Goal: Information Seeking & Learning: Learn about a topic

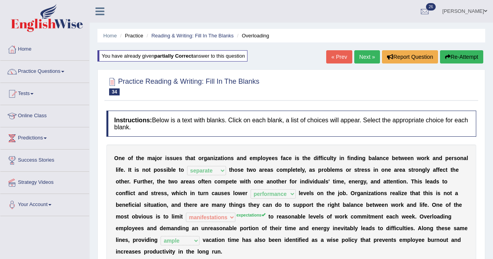
select select "separate"
select select "performance"
select select "manifestations"
select select "ample"
click at [368, 58] on link "Next »" at bounding box center [367, 56] width 26 height 13
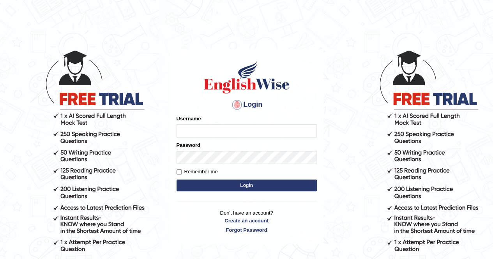
type input "Kiran1228"
click at [217, 183] on button "Login" at bounding box center [246, 186] width 140 height 12
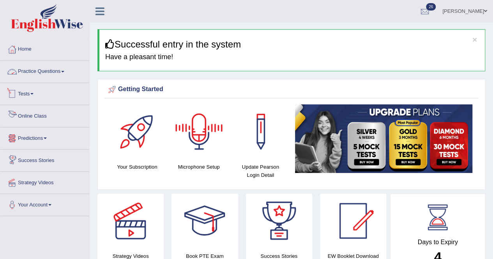
click at [49, 74] on link "Practice Questions" at bounding box center [44, 70] width 89 height 19
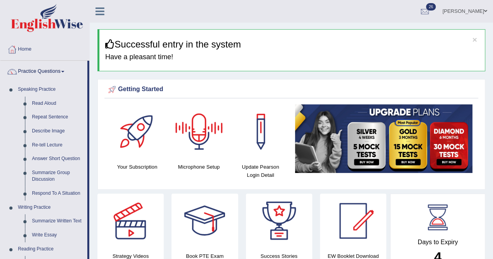
scroll to position [227, 0]
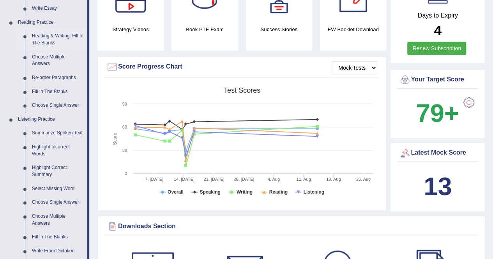
click at [51, 36] on link "Reading & Writing: Fill In The Blanks" at bounding box center [57, 39] width 59 height 21
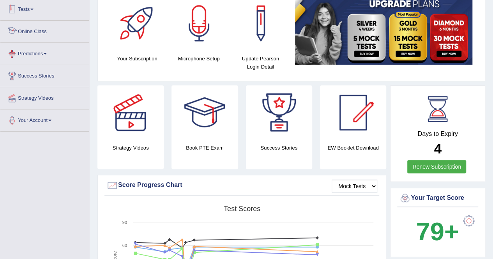
scroll to position [131, 0]
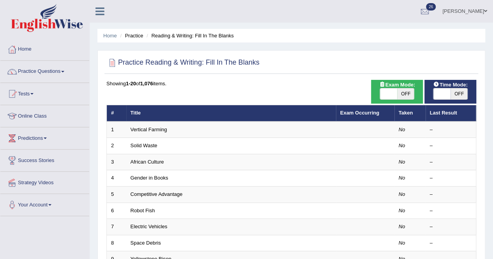
click at [385, 91] on span at bounding box center [388, 93] width 17 height 11
checkbox input "true"
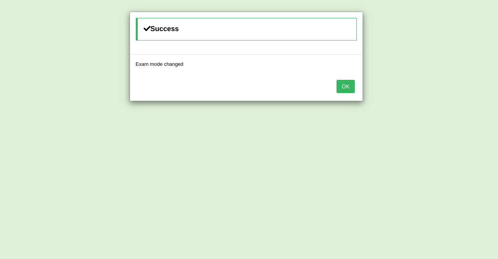
click at [351, 87] on button "OK" at bounding box center [346, 86] width 18 height 13
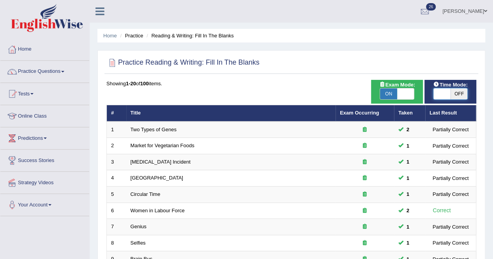
click at [442, 94] on span at bounding box center [441, 93] width 17 height 11
checkbox input "true"
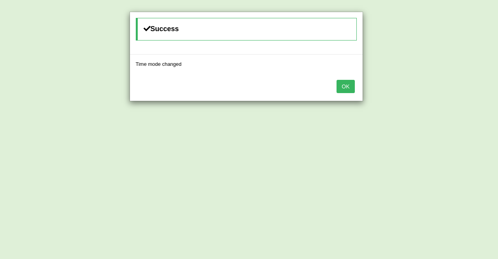
click at [345, 86] on button "OK" at bounding box center [346, 86] width 18 height 13
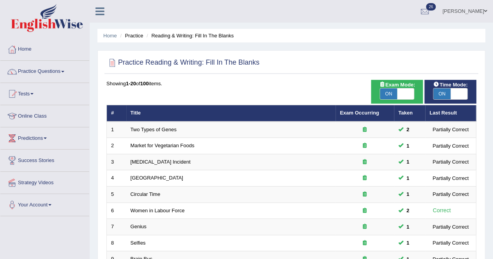
scroll to position [227, 0]
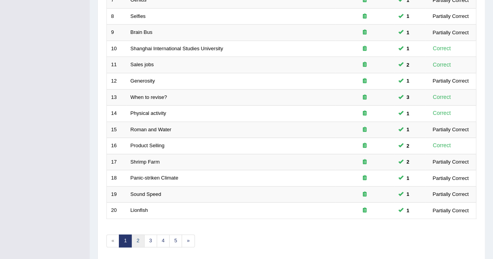
click at [136, 240] on link "2" at bounding box center [137, 240] width 13 height 13
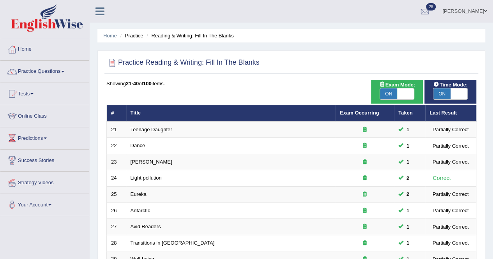
scroll to position [227, 0]
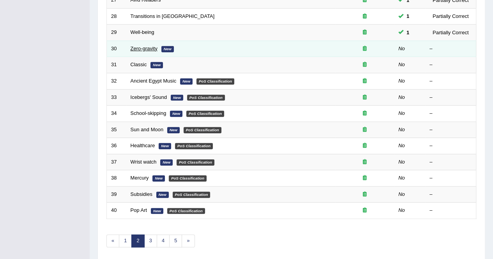
click at [139, 47] on link "Zero-gravity" at bounding box center [143, 49] width 27 height 6
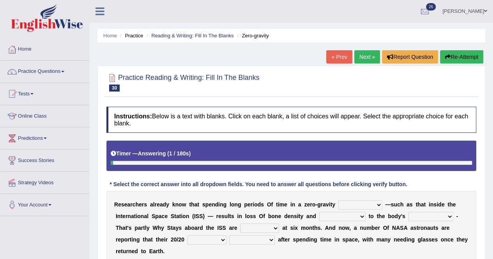
scroll to position [150, 0]
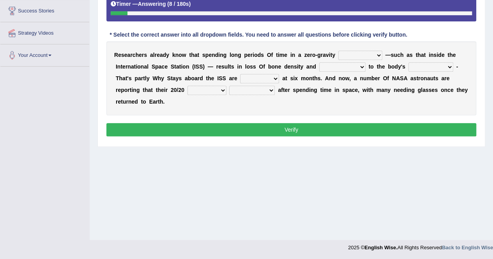
click at [379, 53] on select "planet weather climate environment" at bounding box center [360, 55] width 44 height 9
select select "planet"
click at [338, 51] on select "planet weather climate environment" at bounding box center [360, 55] width 44 height 9
click at [361, 63] on select "enhancement damage gain recovery" at bounding box center [342, 66] width 46 height 9
click at [445, 65] on select "muscles flexibility development action" at bounding box center [430, 66] width 45 height 9
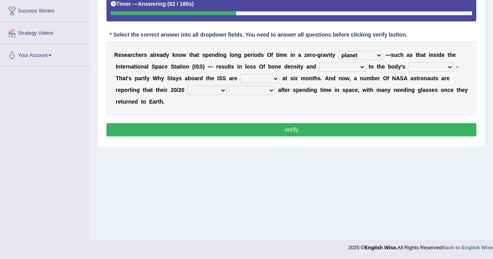
click at [362, 62] on select "enhancement damage gain recovery" at bounding box center [342, 66] width 46 height 9
select select "gain"
click at [319, 62] on select "enhancement damage gain recovery" at bounding box center [342, 66] width 46 height 9
click at [446, 64] on select "muscles flexibility development action" at bounding box center [430, 66] width 45 height 9
select select "flexibility"
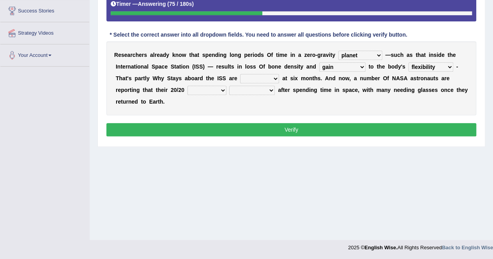
click at [408, 62] on select "muscles flexibility development action" at bounding box center [430, 66] width 45 height 9
click at [276, 76] on select "allowed excessive timed restricted" at bounding box center [259, 78] width 39 height 9
select select "timed"
click at [240, 74] on select "allowed excessive timed restricted" at bounding box center [259, 78] width 39 height 9
click at [219, 86] on select "voices smelling vision hearing" at bounding box center [206, 90] width 39 height 9
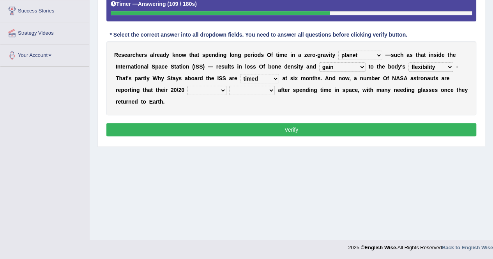
select select "vision"
click at [187, 86] on select "voices smelling vision hearing" at bounding box center [206, 90] width 39 height 9
click at [270, 91] on select "disappeared fatigue faded strengthened" at bounding box center [252, 90] width 46 height 9
select select "disappeared"
click at [229, 86] on select "disappeared fatigue faded strengthened" at bounding box center [252, 90] width 46 height 9
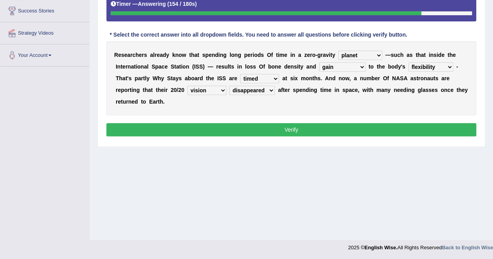
click at [272, 88] on select "disappeared fatigue faded strengthened" at bounding box center [252, 90] width 46 height 9
click at [296, 104] on div "R e s e a r c h e r s a l r e a d y k n o w t h a t s p e n d i n g l o n g p e…" at bounding box center [291, 78] width 370 height 74
click at [447, 63] on select "muscles flexibility development action" at bounding box center [430, 66] width 45 height 9
click at [378, 103] on div "R e s e a r c h e r s a l r e a d y k n o w t h a t s p e n d i n g l o n g p e…" at bounding box center [291, 78] width 370 height 74
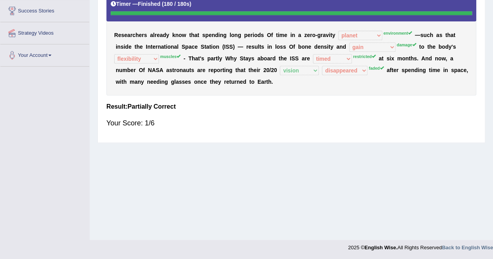
scroll to position [0, 0]
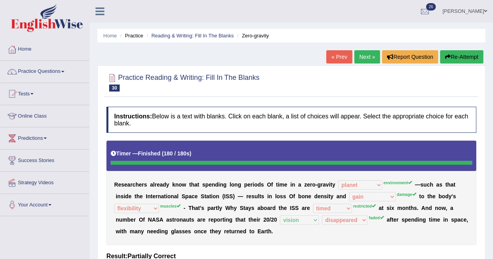
click at [461, 53] on button "Re-Attempt" at bounding box center [461, 56] width 43 height 13
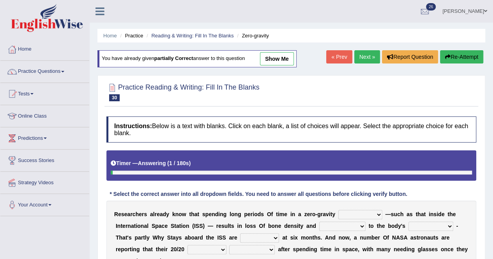
scroll to position [150, 0]
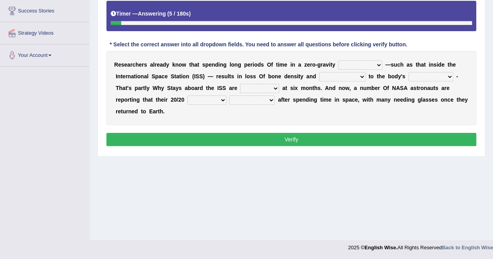
click at [374, 62] on select "planet weather climate environment" at bounding box center [360, 64] width 44 height 9
select select "environment"
click at [338, 60] on select "planet weather climate environment" at bounding box center [360, 64] width 44 height 9
click at [359, 77] on select "enhancement damage gain recovery" at bounding box center [342, 76] width 46 height 9
select select "damage"
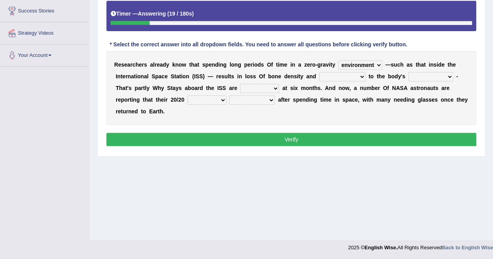
click at [319, 72] on select "enhancement damage gain recovery" at bounding box center [342, 76] width 46 height 9
click at [446, 73] on select "muscles flexibility development action" at bounding box center [430, 76] width 45 height 9
select select "muscles"
click at [408, 72] on select "muscles flexibility development action" at bounding box center [430, 76] width 45 height 9
click at [271, 85] on select "allowed excessive timed restricted" at bounding box center [259, 88] width 39 height 9
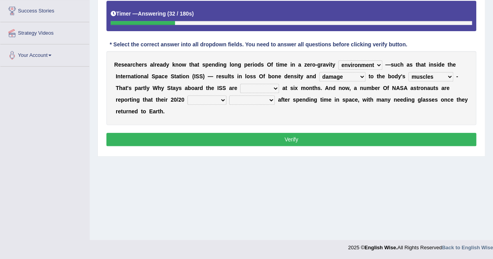
select select "restricted"
click at [240, 84] on select "allowed excessive timed restricted" at bounding box center [259, 88] width 39 height 9
click at [219, 97] on select "voices smelling vision hearing" at bounding box center [206, 99] width 39 height 9
select select "vision"
click at [187, 95] on select "voices smelling vision hearing" at bounding box center [206, 99] width 39 height 9
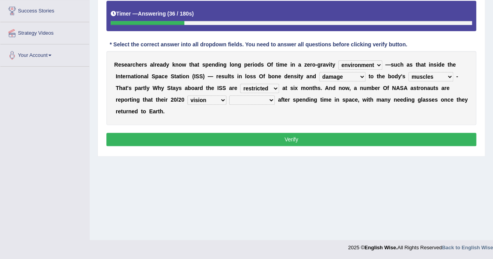
click at [270, 95] on select "disappeared fatigue faded strengthened" at bounding box center [252, 99] width 46 height 9
select select "faded"
click at [229, 95] on select "disappeared fatigue faded strengthened" at bounding box center [252, 99] width 46 height 9
click at [283, 139] on button "Verify" at bounding box center [291, 139] width 370 height 13
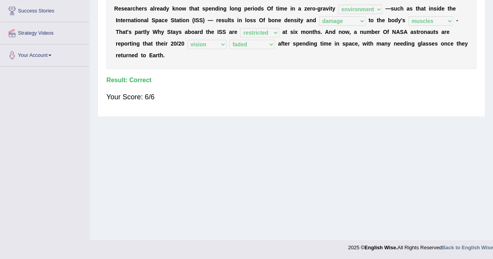
click at [488, 69] on div "Home Practice Reading & Writing: Fill In The Blanks Zero-gravity You have alrea…" at bounding box center [291, 44] width 403 height 389
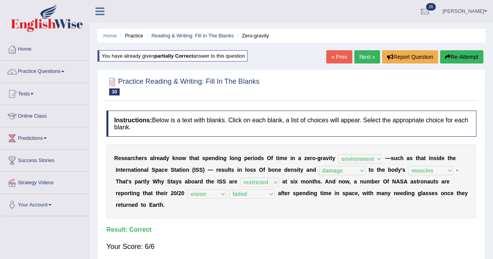
click at [361, 56] on link "Next »" at bounding box center [367, 56] width 26 height 13
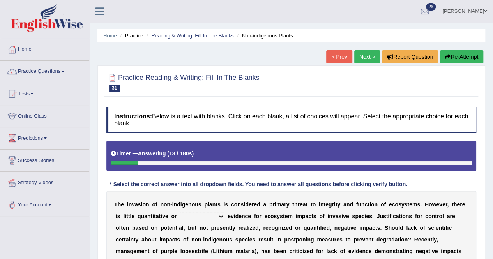
click at [220, 216] on select "experiencing experience experimental experiments" at bounding box center [202, 216] width 45 height 9
select select "experimental"
click at [180, 212] on select "experiencing experience experimental experiments" at bounding box center [202, 216] width 45 height 9
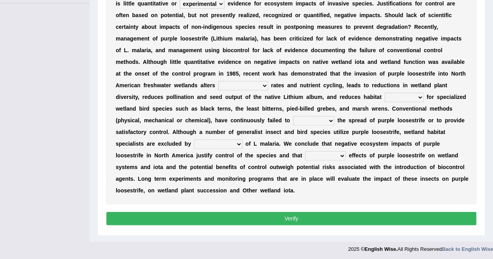
click at [261, 86] on select "decomposing composition composing decomposition" at bounding box center [243, 85] width 50 height 9
select select "decomposing"
click at [218, 81] on select "decomposing composition composing decomposition" at bounding box center [243, 85] width 50 height 9
click at [418, 98] on select "fixability stability friability suitability" at bounding box center [403, 97] width 39 height 9
select select "friability"
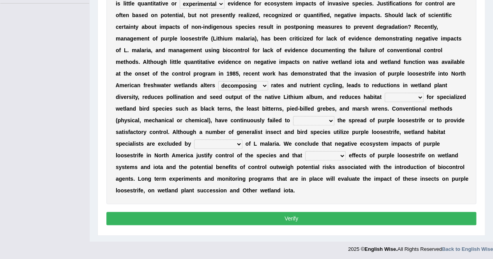
click at [384, 93] on select "fixability stability friability suitability" at bounding box center [403, 97] width 39 height 9
click at [329, 122] on select "engage curb monopolize reduce" at bounding box center [313, 120] width 41 height 9
select select "monopolize"
click at [293, 116] on select "engage curb monopolize reduce" at bounding box center [313, 120] width 41 height 9
click at [236, 143] on select "encroachment engagement enlightenment enrollment" at bounding box center [218, 143] width 48 height 9
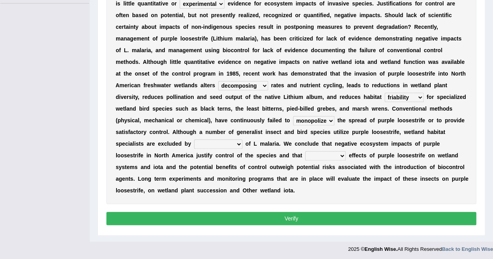
select select "enlightenment"
click at [194, 139] on select "encroachment engagement enlightenment enrollment" at bounding box center [218, 143] width 48 height 9
click at [338, 155] on select "beneficial positive detrimental neutral" at bounding box center [325, 155] width 40 height 9
select select "neutral"
click at [305, 151] on select "beneficial positive detrimental neutral" at bounding box center [325, 155] width 40 height 9
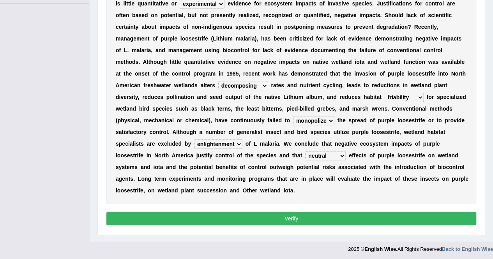
click at [402, 213] on button "Verify" at bounding box center [291, 218] width 370 height 13
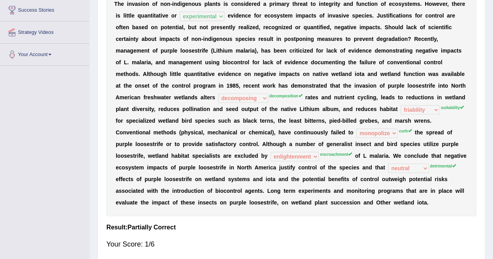
scroll to position [0, 0]
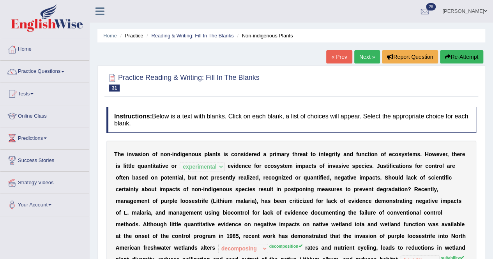
click at [471, 54] on button "Re-Attempt" at bounding box center [461, 56] width 43 height 13
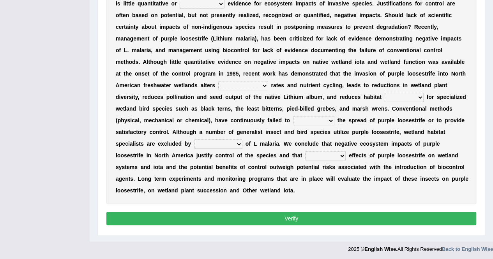
scroll to position [220, 0]
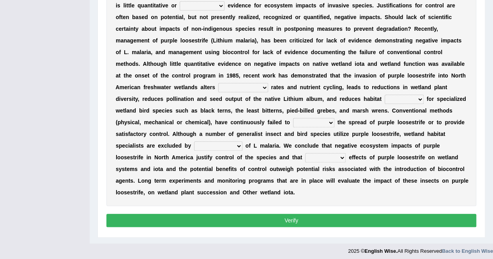
click at [221, 6] on select "experiencing experience experimental experiments" at bounding box center [202, 5] width 45 height 9
select select "experimental"
click at [180, 1] on select "experiencing experience experimental experiments" at bounding box center [202, 5] width 45 height 9
click at [263, 85] on select "decomposing composition composing decomposition" at bounding box center [243, 87] width 50 height 9
select select "composing"
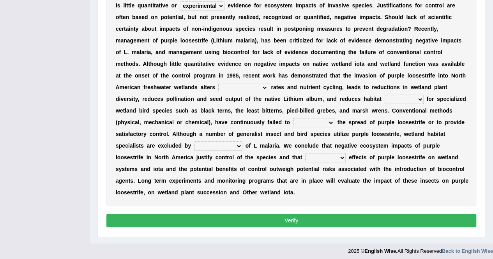
click at [218, 83] on select "decomposing composition composing decomposition" at bounding box center [243, 87] width 50 height 9
click at [419, 97] on select "fixability stability friability suitability" at bounding box center [403, 99] width 39 height 9
select select "friability"
click at [384, 95] on select "fixability stability friability suitability" at bounding box center [403, 99] width 39 height 9
click at [330, 121] on select "engage curb monopolize reduce" at bounding box center [313, 122] width 41 height 9
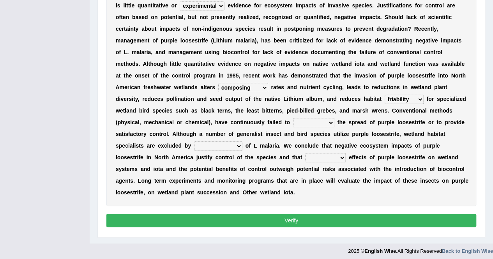
select select "curb"
click at [293, 118] on select "engage curb monopolize reduce" at bounding box center [313, 122] width 41 height 9
click at [239, 147] on select "encroachment engagement enlightenment enrollment" at bounding box center [218, 145] width 48 height 9
select select "engagement"
click at [194, 141] on select "encroachment engagement enlightenment enrollment" at bounding box center [218, 145] width 48 height 9
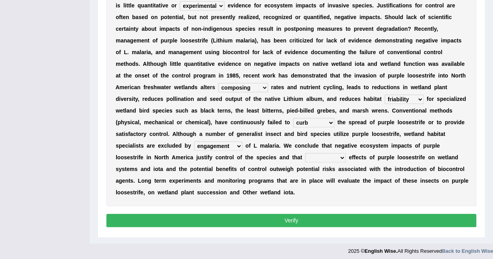
click at [342, 158] on select "beneficial positive detrimental neutral" at bounding box center [325, 157] width 40 height 9
select select "positive"
click at [305, 153] on select "beneficial positive detrimental neutral" at bounding box center [325, 157] width 40 height 9
click at [326, 216] on button "Verify" at bounding box center [291, 220] width 370 height 13
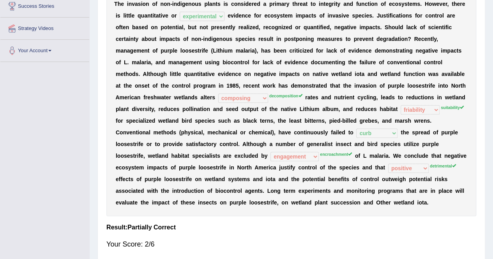
scroll to position [0, 0]
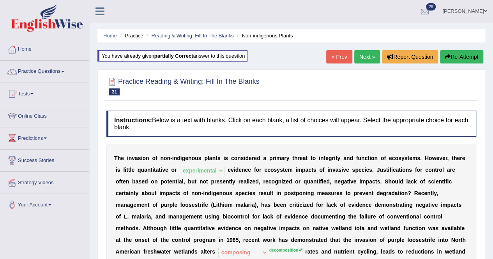
click at [371, 55] on link "Next »" at bounding box center [367, 56] width 26 height 13
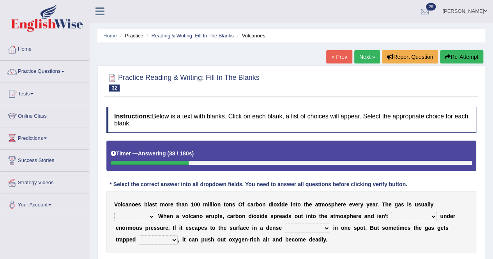
scroll to position [150, 0]
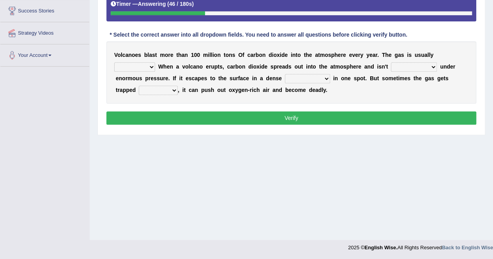
click at [150, 66] on select "harmless innocence wholesome naive" at bounding box center [134, 66] width 41 height 9
click at [114, 62] on select "harmless innocence wholesome naive" at bounding box center [134, 66] width 41 height 9
click at [151, 67] on select "harmless innocence wholesome naive" at bounding box center [134, 66] width 41 height 9
select select "harmless"
click at [114, 62] on select "harmless innocence wholesome naive" at bounding box center [134, 66] width 41 height 9
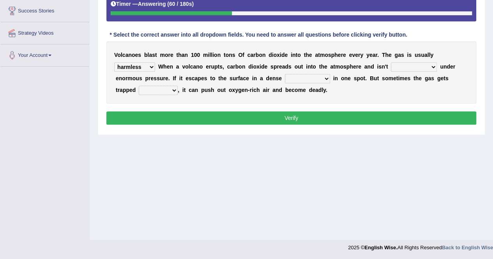
click at [430, 68] on select "tube underground basement in the ground" at bounding box center [414, 66] width 46 height 9
click at [391, 62] on select "tube underground basement in the ground" at bounding box center [414, 66] width 46 height 9
click at [428, 67] on select "tube underground basement in the ground" at bounding box center [414, 66] width 46 height 9
select select "in the ground"
click at [391, 62] on select "tube underground basement in the ground" at bounding box center [414, 66] width 46 height 9
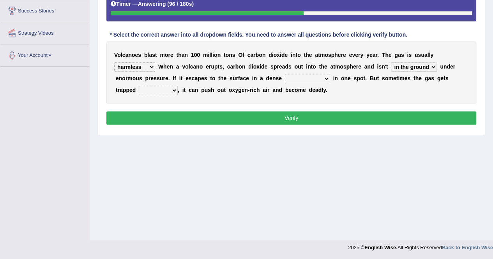
click at [324, 79] on select "potent hard concentrated dense" at bounding box center [307, 78] width 45 height 9
click at [285, 74] on select "potent hard concentrated dense" at bounding box center [307, 78] width 45 height 9
click at [322, 79] on select "potent hard concentrated dense" at bounding box center [307, 78] width 45 height 9
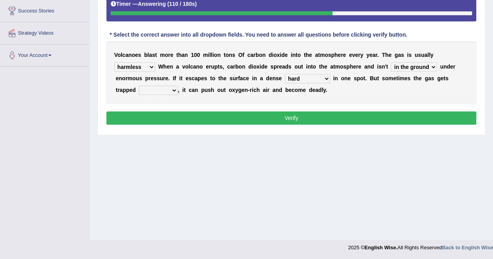
select select "potent"
click at [285, 74] on select "potent hard concentrated dense" at bounding box center [307, 78] width 45 height 9
click at [173, 90] on select "cloud might saturn alternative" at bounding box center [158, 90] width 39 height 9
select select "cloud"
click at [139, 86] on select "cloud might saturn alternative" at bounding box center [158, 90] width 39 height 9
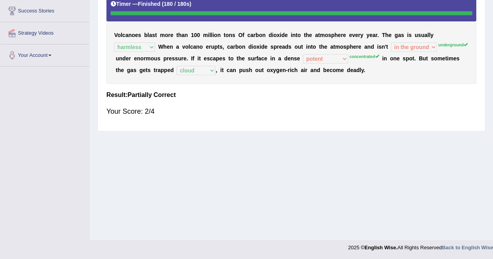
scroll to position [0, 0]
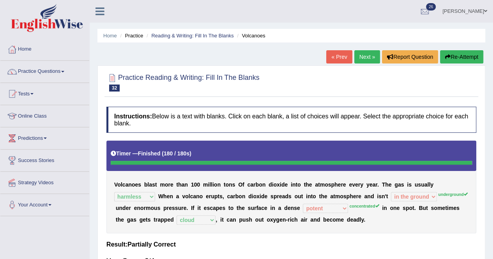
click at [364, 56] on link "Next »" at bounding box center [367, 56] width 26 height 13
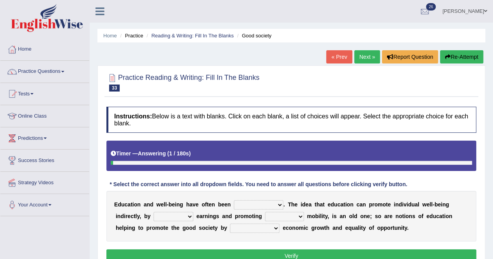
scroll to position [150, 0]
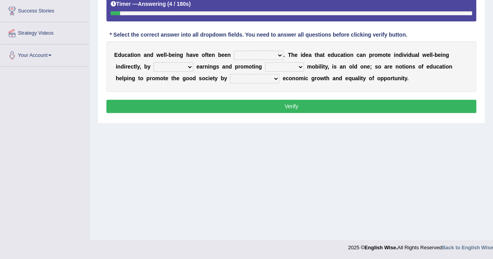
click at [278, 55] on select "associated allocated distributed communicated" at bounding box center [258, 55] width 49 height 9
select select "associated"
click at [234, 51] on select "associated allocated distributed communicated" at bounding box center [258, 55] width 49 height 9
click at [190, 69] on select "applying discussion accepting improving" at bounding box center [173, 66] width 40 height 9
select select "improving"
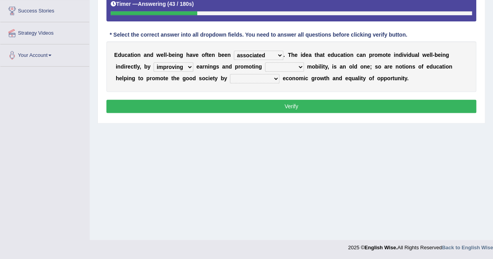
click at [153, 62] on select "applying discussion accepting improving" at bounding box center [173, 66] width 40 height 9
click at [298, 66] on select "social bung [PERSON_NAME]" at bounding box center [284, 66] width 39 height 9
select select "social"
click at [265, 62] on select "social bung [PERSON_NAME]" at bounding box center [284, 66] width 39 height 9
click at [276, 76] on select "contributing to put up come up with hand out" at bounding box center [254, 78] width 49 height 9
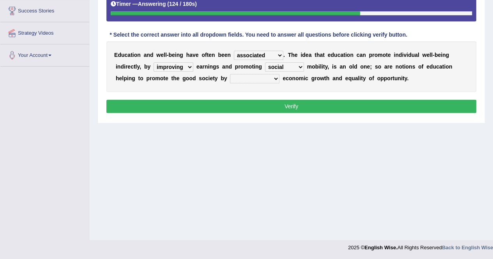
select select "contributing to"
click at [230, 74] on select "contributing to put up come up with hand out" at bounding box center [254, 78] width 49 height 9
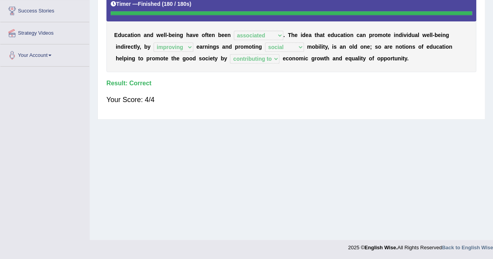
scroll to position [0, 0]
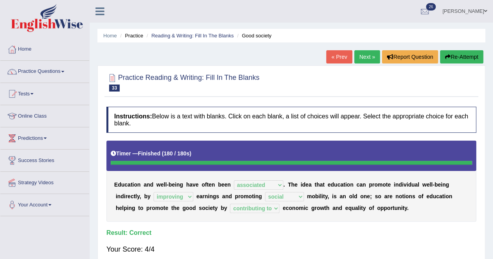
click at [371, 53] on link "Next »" at bounding box center [367, 56] width 26 height 13
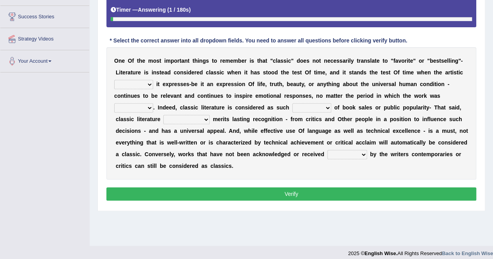
scroll to position [150, 0]
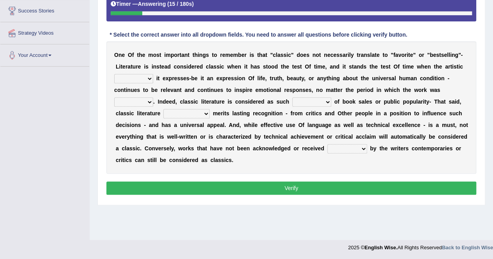
click at [149, 77] on select "quality facade bid clime" at bounding box center [133, 78] width 39 height 9
select select "quality"
click at [114, 74] on select "quality facade bid clime" at bounding box center [133, 78] width 39 height 9
click at [149, 100] on select "written writing write to write" at bounding box center [133, 101] width 39 height 9
select select "written"
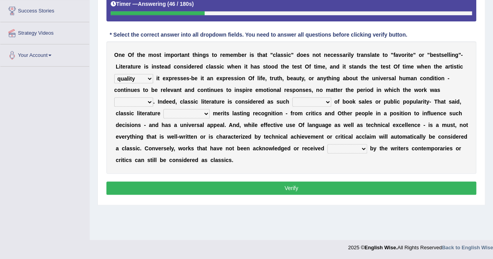
click at [114, 97] on select "written writing write to write" at bounding box center [133, 101] width 39 height 9
click at [326, 99] on select "careless devoid lacking regardless" at bounding box center [311, 101] width 39 height 9
select select "lacking"
click at [292, 97] on select "careless devoid lacking regardless" at bounding box center [311, 101] width 39 height 9
click at [208, 113] on select "exclusively usually merely consequently" at bounding box center [186, 113] width 46 height 9
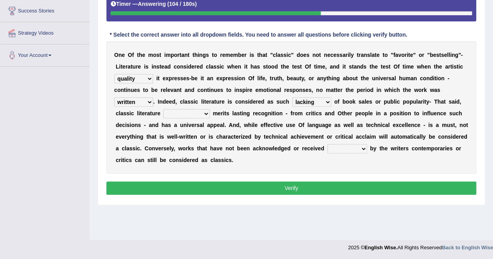
select select "consequently"
click at [163, 109] on select "exclusively usually merely consequently" at bounding box center [186, 113] width 46 height 9
click at [359, 147] on select "imposingly positively efficiently arguably" at bounding box center [347, 148] width 40 height 9
select select "positively"
click at [327, 144] on select "imposingly positively efficiently arguably" at bounding box center [347, 148] width 40 height 9
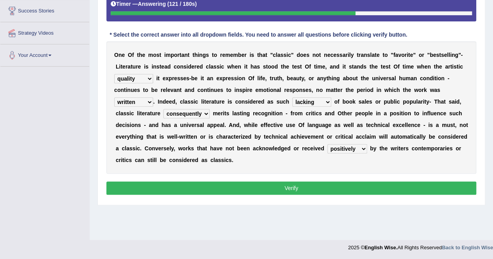
click at [336, 188] on button "Verify" at bounding box center [291, 187] width 370 height 13
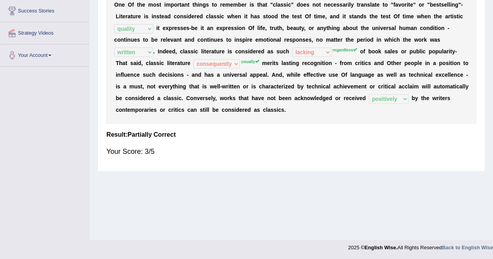
scroll to position [0, 0]
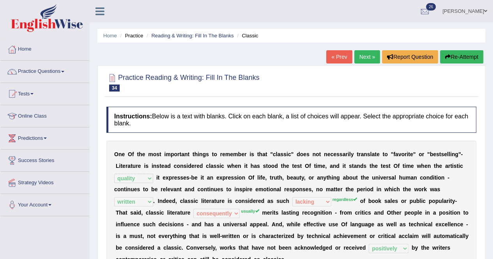
click at [361, 52] on link "Next »" at bounding box center [367, 56] width 26 height 13
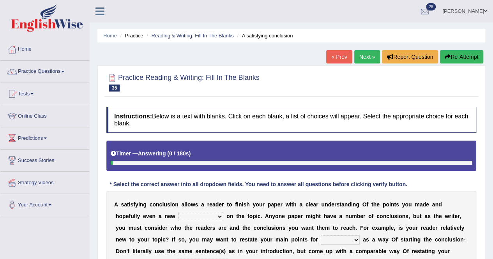
scroll to position [150, 0]
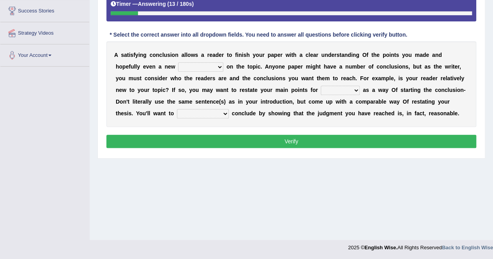
click at [220, 66] on select "retrospective respective alternative perspective" at bounding box center [200, 66] width 45 height 9
select select "perspective"
click at [178, 62] on select "retrospective respective alternative perspective" at bounding box center [200, 66] width 45 height 9
click at [352, 90] on select "instance emphasis sale servicey" at bounding box center [339, 90] width 39 height 9
select select "instance"
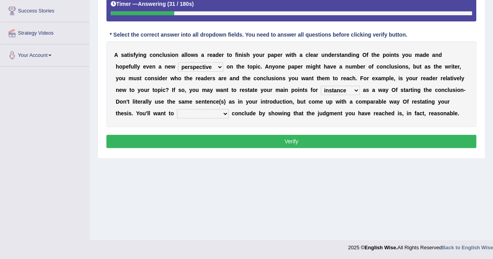
click at [320, 86] on select "instance emphasis sale servicey" at bounding box center [339, 90] width 39 height 9
click at [222, 111] on select "grammatically smoothly energetically rambunctiously" at bounding box center [203, 113] width 52 height 9
select select "grammatically"
click at [177, 109] on select "grammatically smoothly energetically rambunctiously" at bounding box center [203, 113] width 52 height 9
click at [324, 136] on button "Verify" at bounding box center [291, 141] width 370 height 13
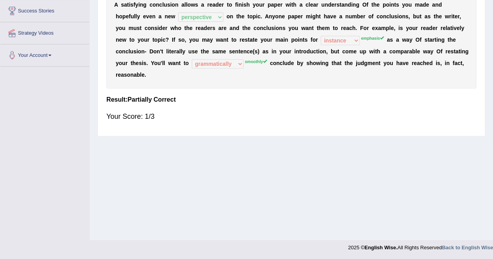
scroll to position [0, 0]
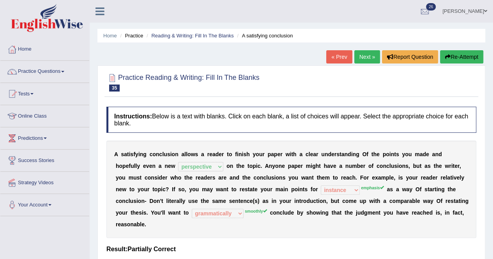
click at [465, 55] on button "Re-Attempt" at bounding box center [461, 56] width 43 height 13
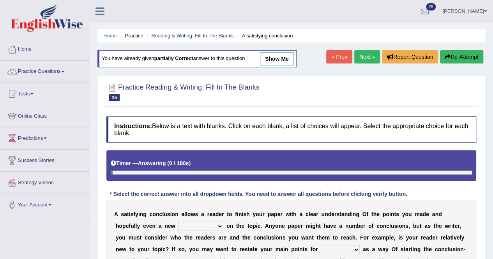
scroll to position [150, 0]
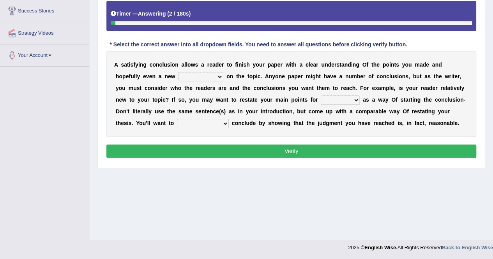
click at [217, 74] on select "retrospective respective alternative perspective" at bounding box center [200, 76] width 45 height 9
select select "perspective"
click at [178, 72] on select "retrospective respective alternative perspective" at bounding box center [200, 76] width 45 height 9
click at [355, 99] on select "instance emphasis sale servicey" at bounding box center [339, 99] width 39 height 9
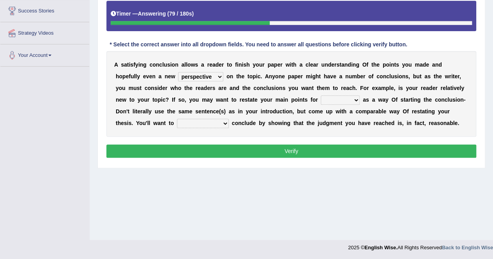
select select "emphasis"
click at [320, 95] on select "instance emphasis sale servicey" at bounding box center [339, 99] width 39 height 9
click at [225, 123] on select "grammatically smoothly energetically rambunctiously" at bounding box center [203, 123] width 52 height 9
select select "smoothly"
click at [177, 119] on select "grammatically smoothly energetically rambunctiously" at bounding box center [203, 123] width 52 height 9
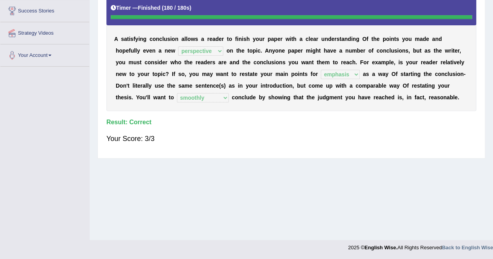
scroll to position [0, 0]
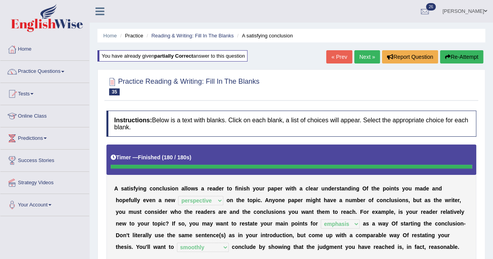
click at [363, 60] on link "Next »" at bounding box center [367, 56] width 26 height 13
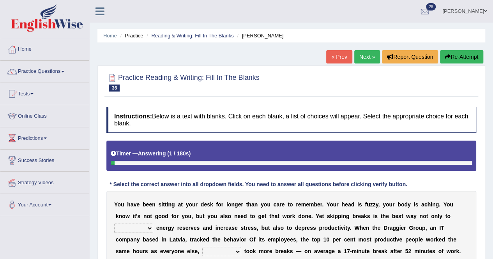
scroll to position [150, 0]
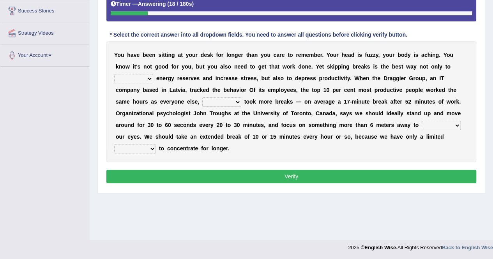
click at [153, 78] on b at bounding box center [154, 78] width 3 height 6
click at [147, 77] on select "complete obsolete deplete delete" at bounding box center [133, 78] width 39 height 9
select select "delete"
click at [114, 74] on select "complete obsolete deplete delete" at bounding box center [133, 78] width 39 height 9
click at [238, 101] on select "but so therefore although" at bounding box center [221, 101] width 39 height 9
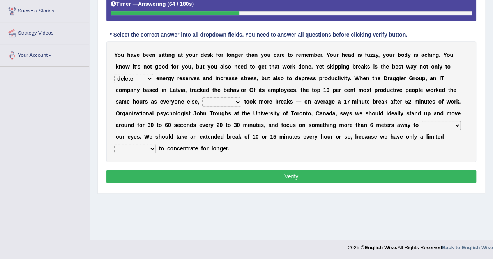
select select "although"
click at [202, 97] on select "but so therefore although" at bounding box center [221, 101] width 39 height 9
click at [454, 125] on select "rest function arrest operate" at bounding box center [440, 125] width 39 height 9
select select "operate"
click at [421, 121] on select "rest function arrest operate" at bounding box center [440, 125] width 39 height 9
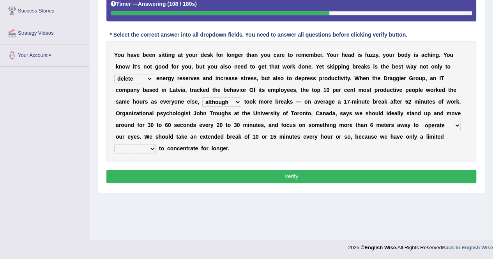
click at [149, 144] on select "audacity capacity domesticity authenticity" at bounding box center [135, 148] width 42 height 9
select select "capacity"
click at [114, 144] on select "audacity capacity domesticity authenticity" at bounding box center [135, 148] width 42 height 9
click at [150, 78] on select "complete obsolete deplete delete" at bounding box center [133, 78] width 39 height 9
click at [114, 74] on select "complete obsolete deplete delete" at bounding box center [133, 78] width 39 height 9
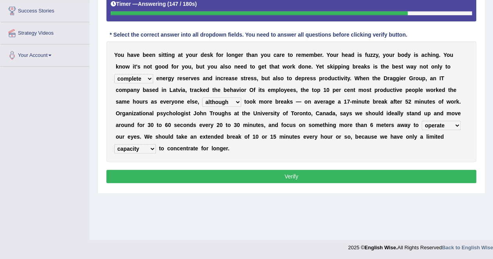
click at [148, 79] on select "complete obsolete deplete delete" at bounding box center [133, 78] width 39 height 9
select select "deplete"
click at [114, 74] on select "complete obsolete deplete delete" at bounding box center [133, 78] width 39 height 9
click at [235, 100] on select "but so therefore although" at bounding box center [221, 101] width 39 height 9
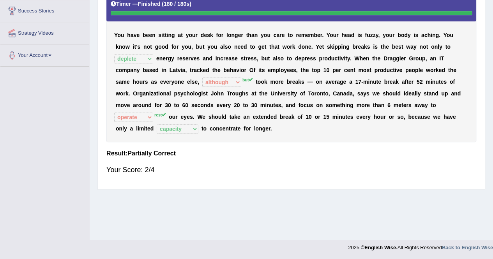
scroll to position [0, 0]
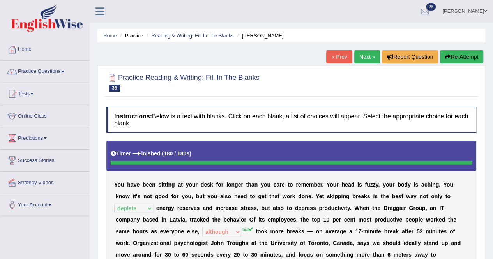
click at [371, 53] on link "Next »" at bounding box center [367, 56] width 26 height 13
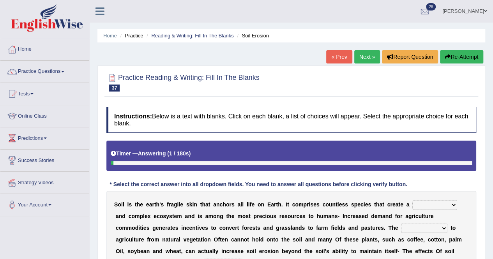
scroll to position [150, 0]
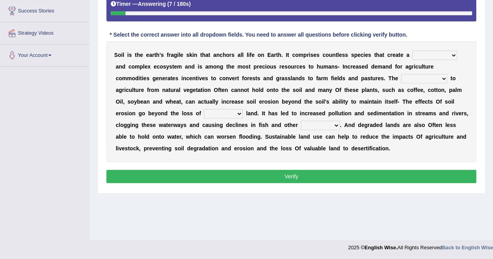
click at [449, 51] on select "dynamic epidemic sympathetic aerodynamic" at bounding box center [434, 55] width 45 height 9
select select "dynamic"
click at [412, 51] on select "dynamic epidemic sympathetic aerodynamic" at bounding box center [434, 55] width 45 height 9
click at [444, 77] on select "transition identification interpretation position" at bounding box center [424, 78] width 46 height 9
select select "interpretation"
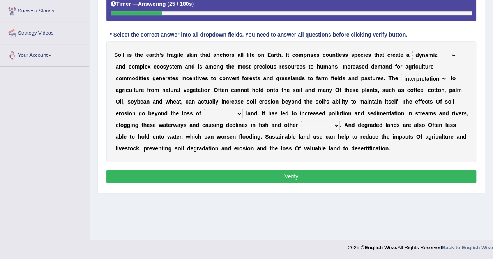
click at [401, 74] on select "transition identification interpretation position" at bounding box center [424, 78] width 46 height 9
click at [236, 114] on select "hostile textile fertile ductile" at bounding box center [223, 113] width 39 height 9
select select "fertile"
click at [204, 109] on select "hostile textile fertile ductile" at bounding box center [223, 113] width 39 height 9
click at [335, 124] on select "stuff resources food species" at bounding box center [320, 125] width 39 height 9
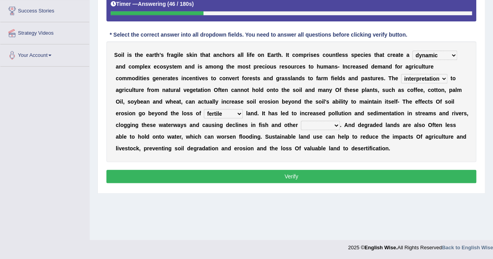
select select "species"
click at [301, 121] on select "stuff resources food species" at bounding box center [320, 125] width 39 height 9
click at [442, 77] on select "transition identification interpretation position" at bounding box center [424, 78] width 46 height 9
select select "transition"
click at [401, 74] on select "transition identification interpretation position" at bounding box center [424, 78] width 46 height 9
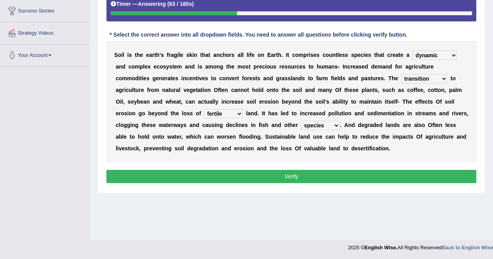
click at [382, 173] on button "Verify" at bounding box center [291, 176] width 370 height 13
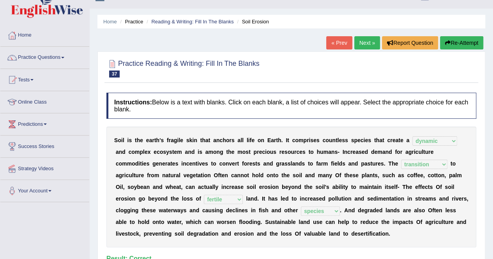
scroll to position [0, 0]
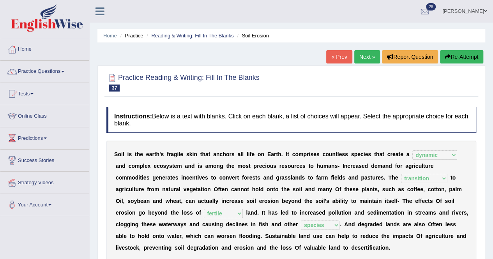
click at [365, 57] on link "Next »" at bounding box center [367, 56] width 26 height 13
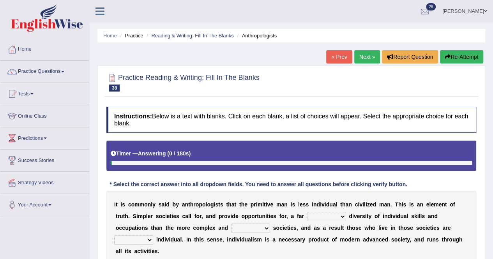
scroll to position [150, 0]
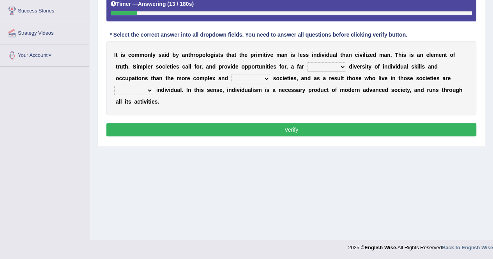
click at [342, 65] on select "smaller small snip smallest" at bounding box center [326, 66] width 39 height 9
select select "smallest"
click at [307, 62] on select "smaller small snip smallest" at bounding box center [326, 66] width 39 height 9
click at [264, 77] on select "forward ahead advanced radical" at bounding box center [250, 78] width 39 height 9
select select "advanced"
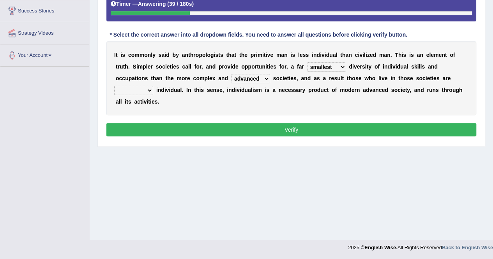
click at [231, 74] on select "forward ahead advanced radical" at bounding box center [250, 78] width 39 height 9
click at [150, 88] on select "less under never free" at bounding box center [133, 90] width 39 height 9
select select "less"
click at [114, 86] on select "less under never free" at bounding box center [133, 90] width 39 height 9
click at [148, 88] on select "less under never free" at bounding box center [133, 90] width 39 height 9
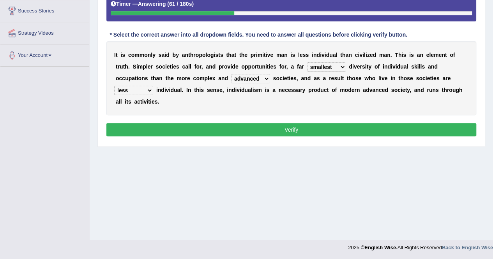
click at [234, 101] on div "I t i s c o m m o n l y s a i d b y a n t h r o p o l o g i s t s t h a t t h e…" at bounding box center [291, 78] width 370 height 74
click at [281, 131] on button "Verify" at bounding box center [291, 129] width 370 height 13
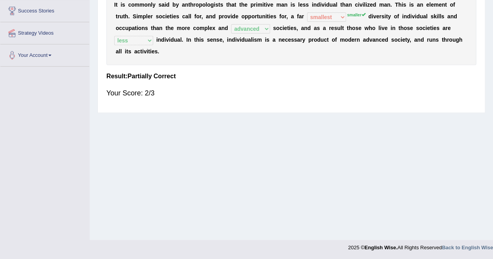
scroll to position [0, 0]
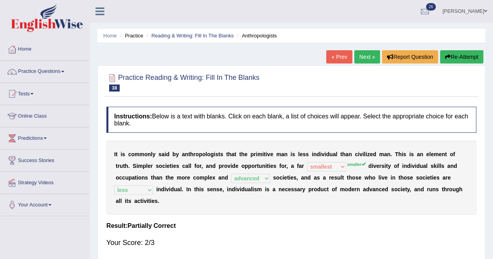
click at [366, 59] on link "Next »" at bounding box center [367, 56] width 26 height 13
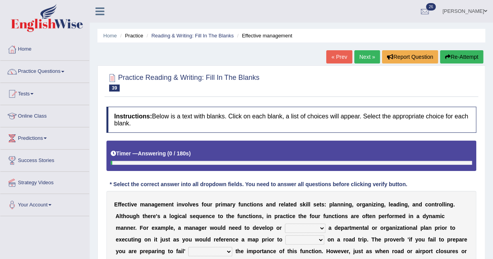
scroll to position [150, 0]
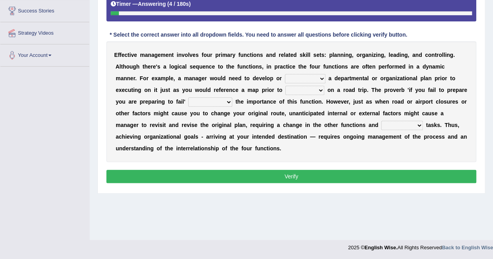
click at [297, 74] on select "reference occurrence preference conference" at bounding box center [305, 78] width 40 height 9
select select "occurrence"
click at [285, 74] on select "reference occurrence preference conference" at bounding box center [305, 78] width 40 height 9
click at [292, 87] on select "clicking embarking relying bidding" at bounding box center [304, 90] width 39 height 9
select select "clicking"
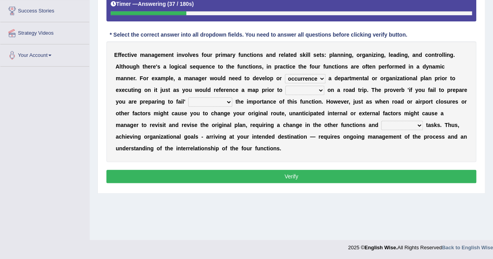
click at [285, 86] on select "clicking embarking relying bidding" at bounding box center [304, 90] width 39 height 9
click at [205, 99] on select "underfeeds undercounts understates underscores" at bounding box center [210, 101] width 44 height 9
select select "undercounts"
click at [188, 97] on select "underfeeds undercounts understates underscores" at bounding box center [210, 101] width 44 height 9
click at [382, 123] on select "enunciated glaciated appreciated associated" at bounding box center [402, 125] width 42 height 9
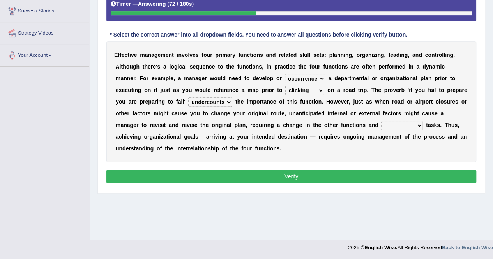
select select "associated"
click at [381, 121] on select "enunciated glaciated appreciated associated" at bounding box center [402, 125] width 42 height 9
click at [291, 89] on select "clicking embarking relying bidding" at bounding box center [304, 90] width 39 height 9
select select "embarking"
click at [285, 86] on select "clicking embarking relying bidding" at bounding box center [304, 90] width 39 height 9
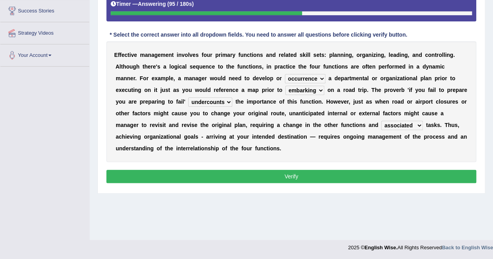
click at [292, 90] on select "clicking embarking relying bidding" at bounding box center [304, 90] width 39 height 9
click at [340, 164] on div "Instructions: Below is a text with blanks. Click on each blank, a list of choic…" at bounding box center [290, 71] width 373 height 236
click at [232, 99] on b at bounding box center [233, 102] width 3 height 6
click at [204, 98] on select "underfeeds undercounts understates underscores" at bounding box center [210, 101] width 44 height 9
select select "underfeeds"
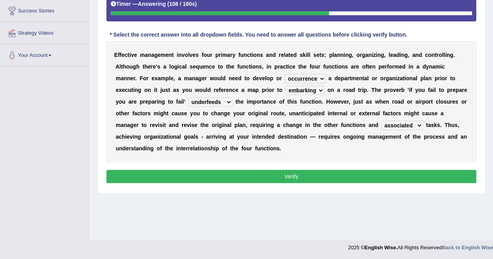
click at [188, 97] on select "underfeeds undercounts understates underscores" at bounding box center [210, 101] width 44 height 9
click at [323, 171] on button "Verify" at bounding box center [291, 176] width 370 height 13
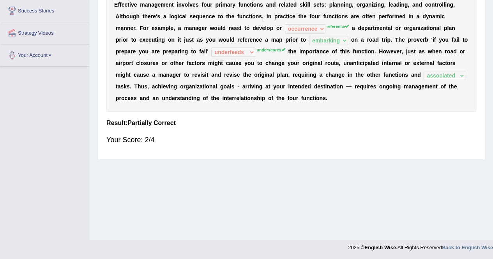
scroll to position [0, 0]
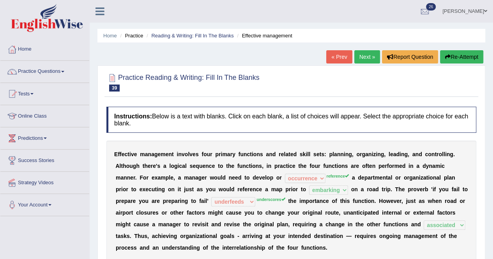
click at [471, 49] on div "Home Practice Reading & Writing: Fill In The Blanks Effective management « Prev…" at bounding box center [291, 194] width 403 height 389
click at [466, 57] on button "Re-Attempt" at bounding box center [461, 56] width 43 height 13
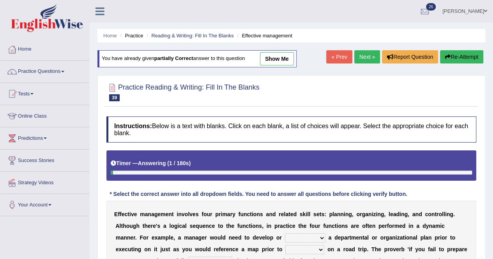
scroll to position [150, 0]
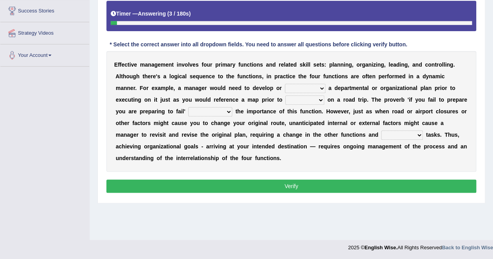
click at [295, 85] on select "reference occurrence preference conference" at bounding box center [305, 88] width 40 height 9
select select "reference"
click at [285, 84] on select "reference occurrence preference conference" at bounding box center [305, 88] width 40 height 9
click at [290, 100] on select "clicking embarking relying bidding" at bounding box center [304, 99] width 39 height 9
select select "embarking"
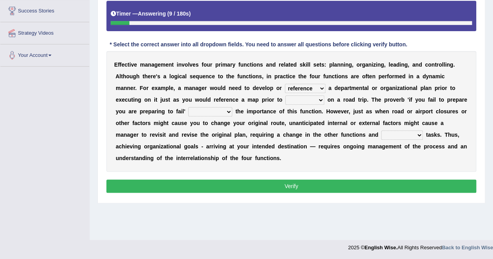
click at [285, 95] on select "clicking embarking relying bidding" at bounding box center [304, 99] width 39 height 9
click at [202, 109] on select "underfeeds undercounts understates underscores" at bounding box center [210, 111] width 44 height 9
select select "underscores"
click at [188, 107] on select "underfeeds undercounts understates underscores" at bounding box center [210, 111] width 44 height 9
click at [385, 132] on select "enunciated glaciated appreciated associated" at bounding box center [402, 134] width 42 height 9
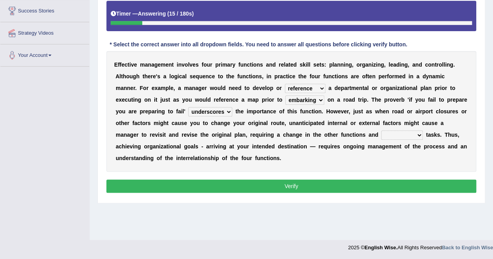
select select "associated"
click at [381, 130] on select "enunciated glaciated appreciated associated" at bounding box center [402, 134] width 42 height 9
click at [331, 184] on button "Verify" at bounding box center [291, 186] width 370 height 13
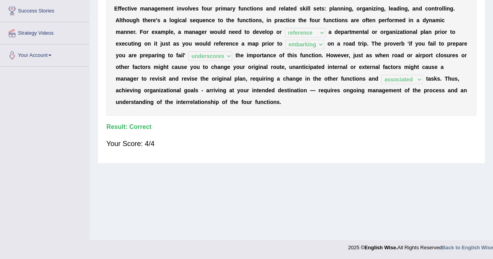
scroll to position [0, 0]
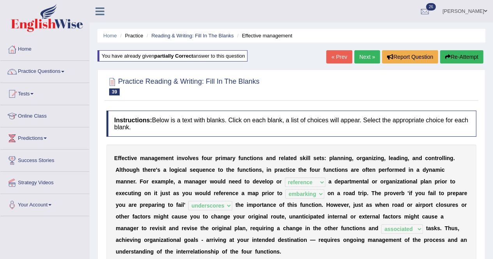
click at [361, 55] on link "Next »" at bounding box center [367, 56] width 26 height 13
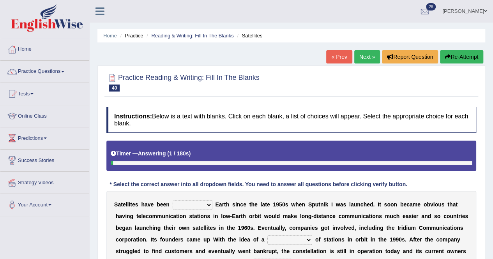
scroll to position [150, 0]
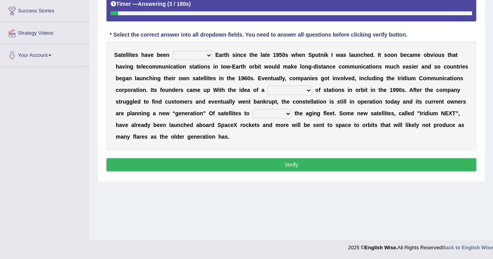
click at [207, 54] on select "prohibiting orbiting inhibiting frostbiting" at bounding box center [193, 55] width 40 height 9
select select "prohibiting"
click at [173, 51] on select "prohibiting orbiting inhibiting frostbiting" at bounding box center [193, 55] width 40 height 9
click at [309, 87] on select "kind source means constellation" at bounding box center [289, 90] width 45 height 9
select select "means"
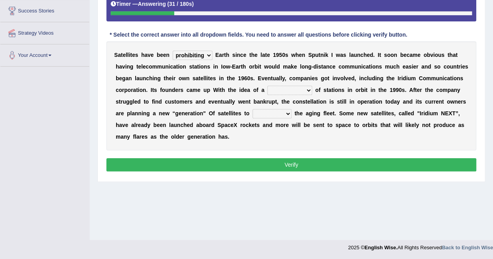
click at [267, 86] on select "kind source means constellation" at bounding box center [289, 90] width 45 height 9
click at [287, 112] on select "replace refill reject renew" at bounding box center [271, 113] width 39 height 9
select select "renew"
click at [252, 109] on select "replace refill reject renew" at bounding box center [271, 113] width 39 height 9
click at [206, 55] on select "prohibiting orbiting inhibiting frostbiting" at bounding box center [193, 55] width 40 height 9
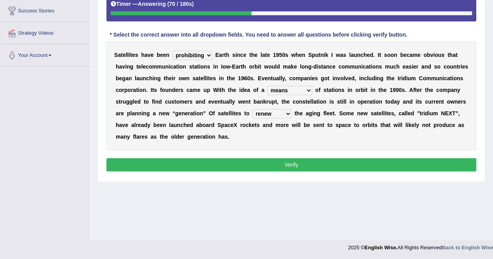
click at [294, 165] on button "Verify" at bounding box center [291, 164] width 370 height 13
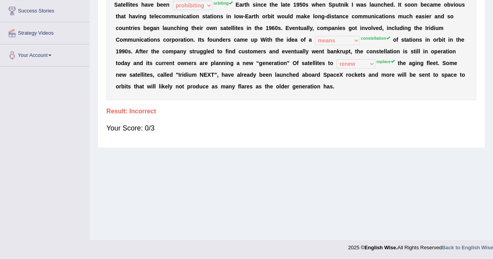
scroll to position [0, 0]
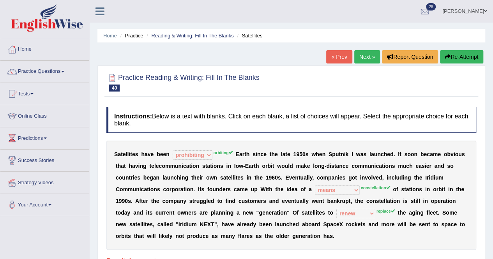
click at [447, 55] on icon "button" at bounding box center [447, 56] width 5 height 5
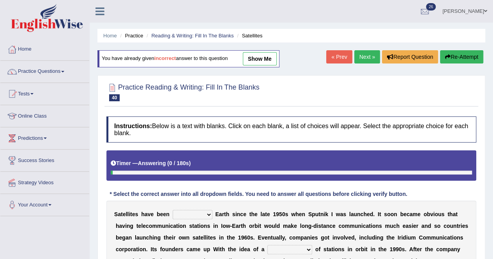
scroll to position [150, 0]
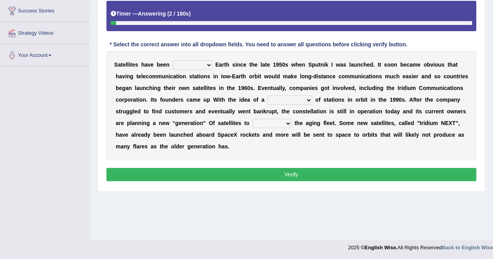
click at [208, 63] on select "prohibiting orbiting inhibiting frostbiting" at bounding box center [193, 64] width 40 height 9
select select "orbiting"
click at [173, 60] on select "prohibiting orbiting inhibiting frostbiting" at bounding box center [193, 64] width 40 height 9
click at [306, 95] on select "kind source means constellation" at bounding box center [289, 99] width 45 height 9
select select "constellation"
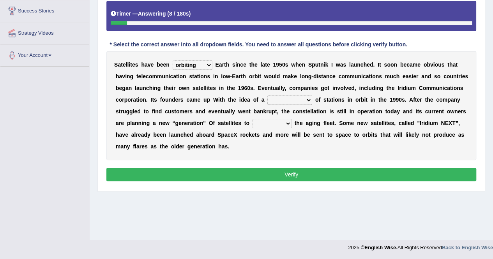
click at [267, 95] on select "kind source means constellation" at bounding box center [289, 99] width 45 height 9
click at [284, 119] on select "replace refill reject renew" at bounding box center [271, 123] width 39 height 9
select select "replace"
click at [252, 119] on select "replace refill reject renew" at bounding box center [271, 123] width 39 height 9
click at [284, 120] on select "replace refill reject renew" at bounding box center [271, 123] width 39 height 9
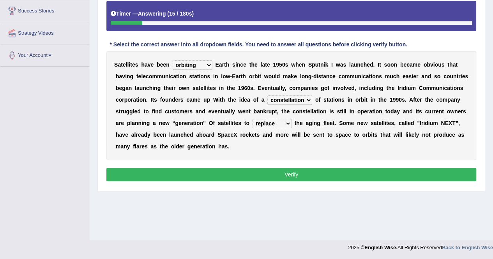
drag, startPoint x: 317, startPoint y: 147, endPoint x: 314, endPoint y: 154, distance: 7.7
click at [317, 147] on div "S a t e l l i t e s h a v e b e e n prohibiting orbiting inhibiting frostbiting…" at bounding box center [291, 105] width 370 height 109
click at [306, 169] on button "Verify" at bounding box center [291, 174] width 370 height 13
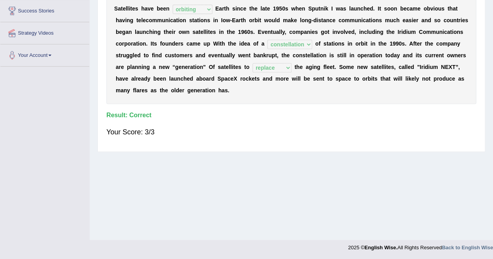
scroll to position [0, 0]
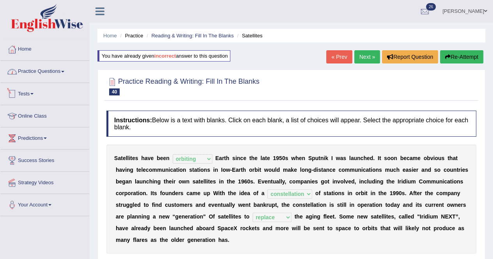
click at [28, 72] on link "Practice Questions" at bounding box center [44, 70] width 89 height 19
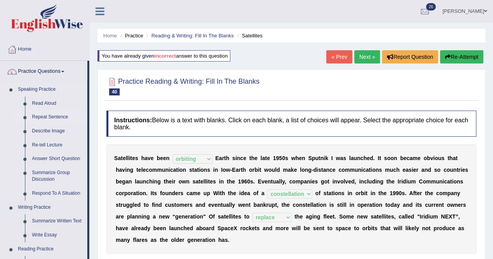
click at [60, 116] on link "Repeat Sentence" at bounding box center [57, 117] width 59 height 14
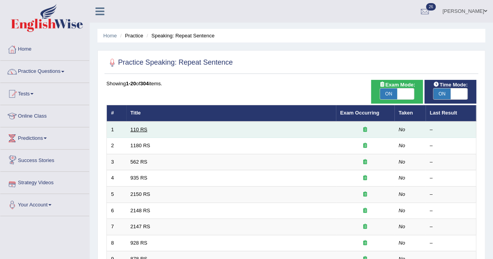
click at [144, 127] on link "110 RS" at bounding box center [138, 130] width 17 height 6
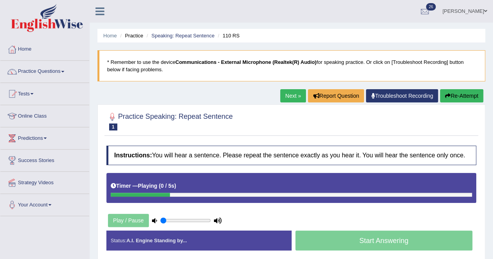
scroll to position [150, 0]
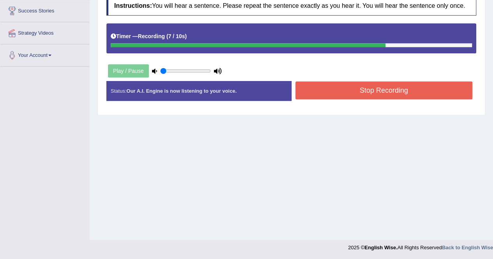
click at [385, 94] on button "Stop Recording" at bounding box center [383, 90] width 177 height 18
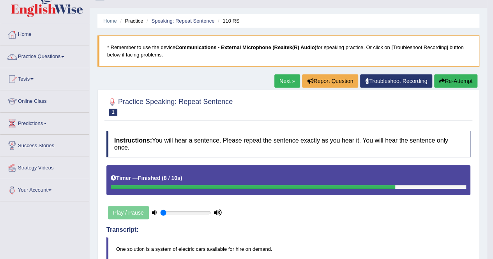
scroll to position [0, 0]
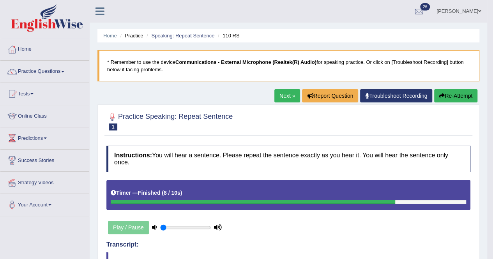
click at [280, 99] on link "Next »" at bounding box center [287, 95] width 26 height 13
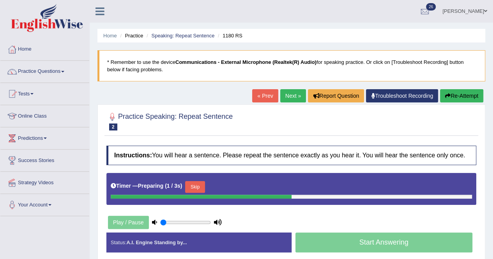
scroll to position [150, 0]
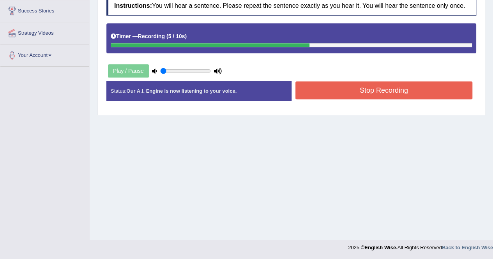
click at [388, 89] on button "Stop Recording" at bounding box center [383, 90] width 177 height 18
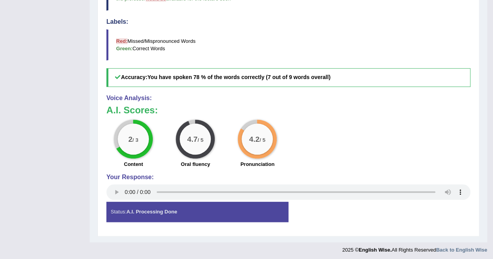
scroll to position [85, 0]
